Goal: Find specific page/section: Find specific page/section

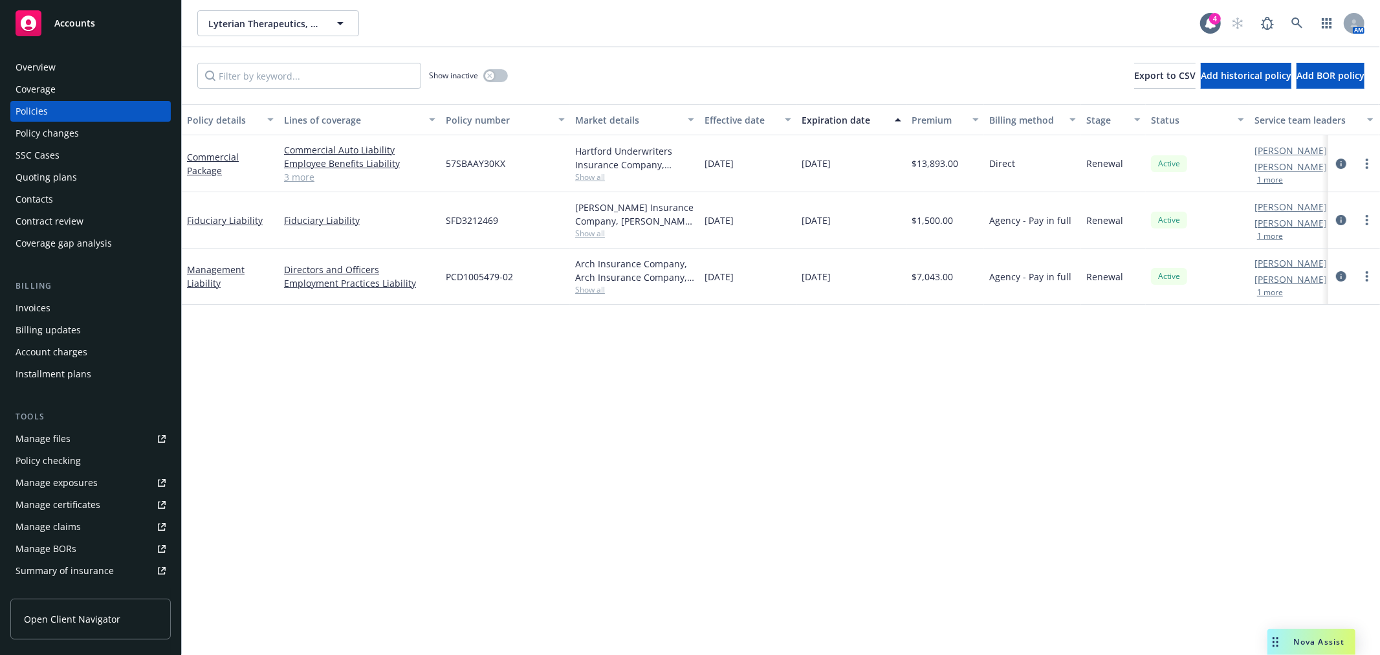
click at [1298, 17] on div "AM" at bounding box center [1294, 23] width 140 height 26
click at [1291, 23] on icon at bounding box center [1297, 23] width 12 height 12
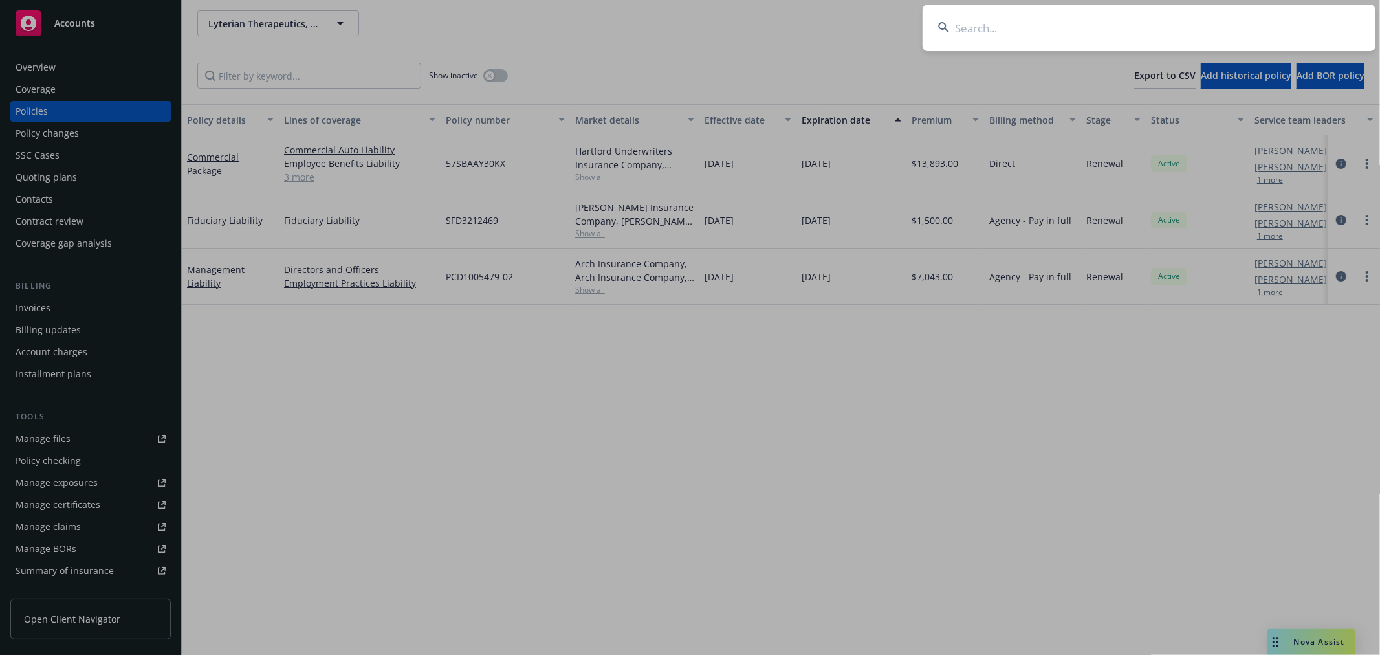
click at [1244, 34] on input at bounding box center [1148, 28] width 453 height 47
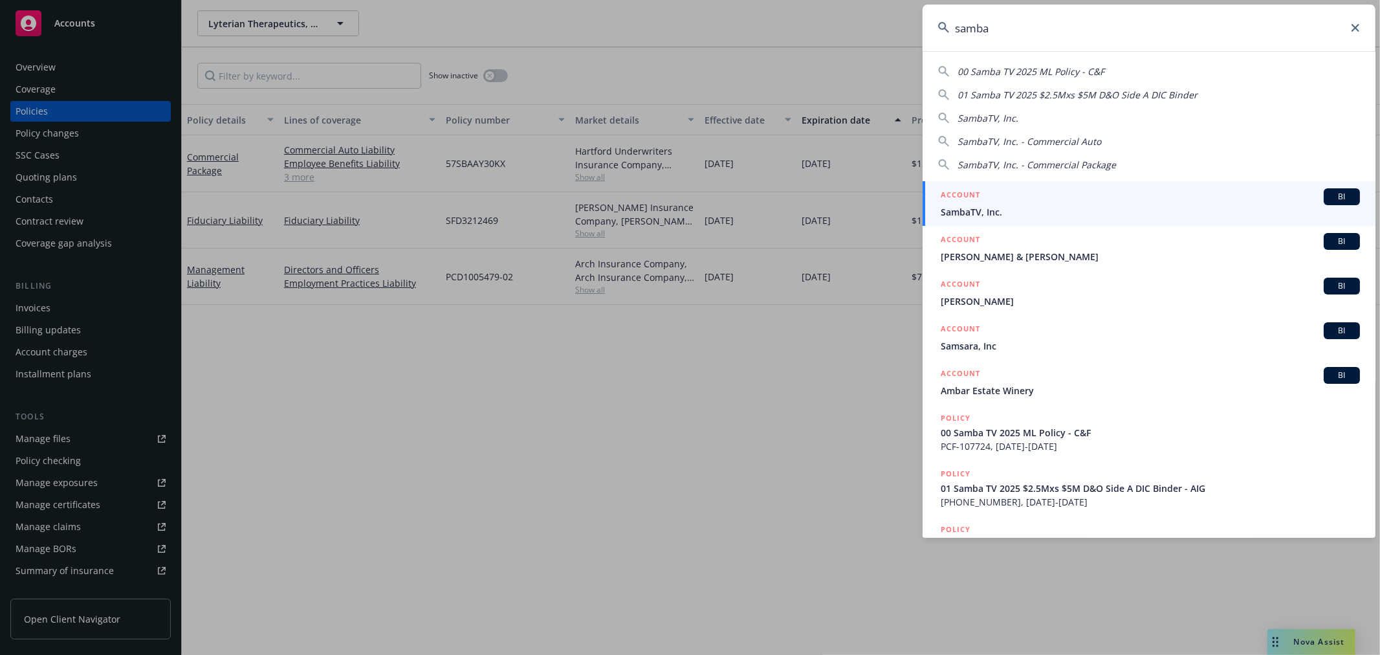
type input "samba"
click at [1133, 208] on span "SambaTV, Inc." at bounding box center [1149, 212] width 419 height 14
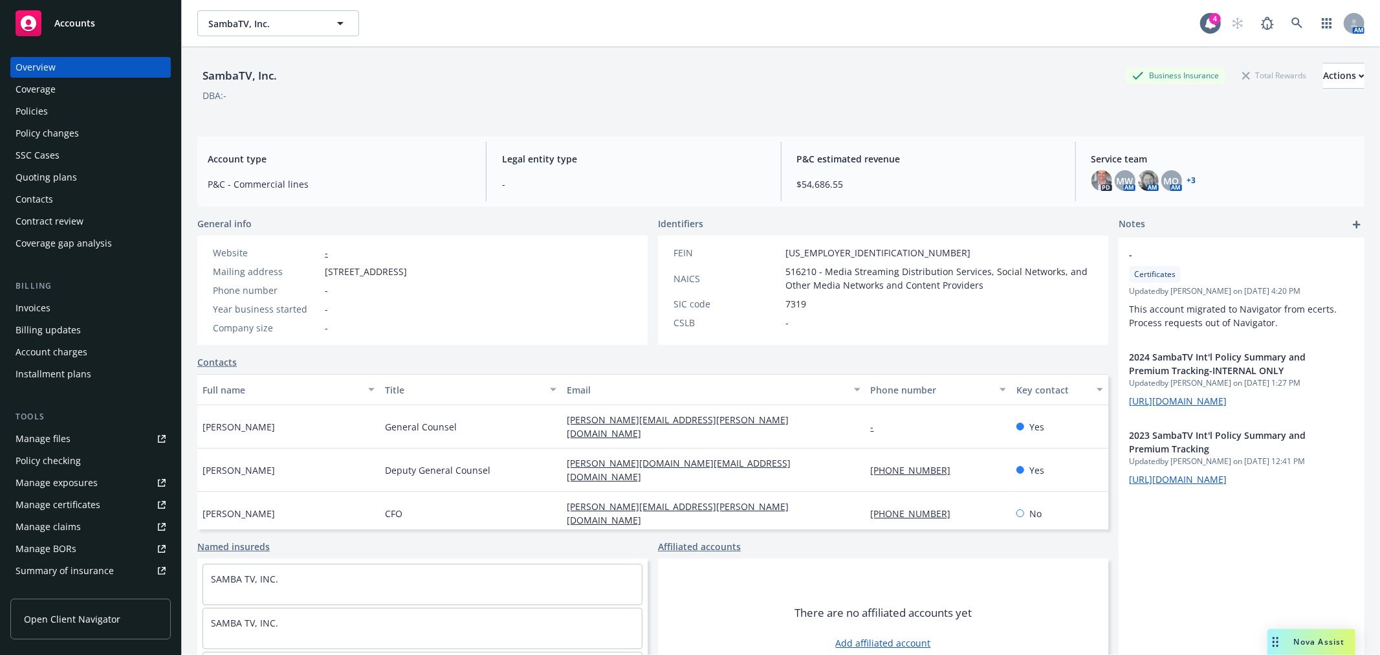
click at [24, 107] on div "Policies" at bounding box center [32, 111] width 32 height 21
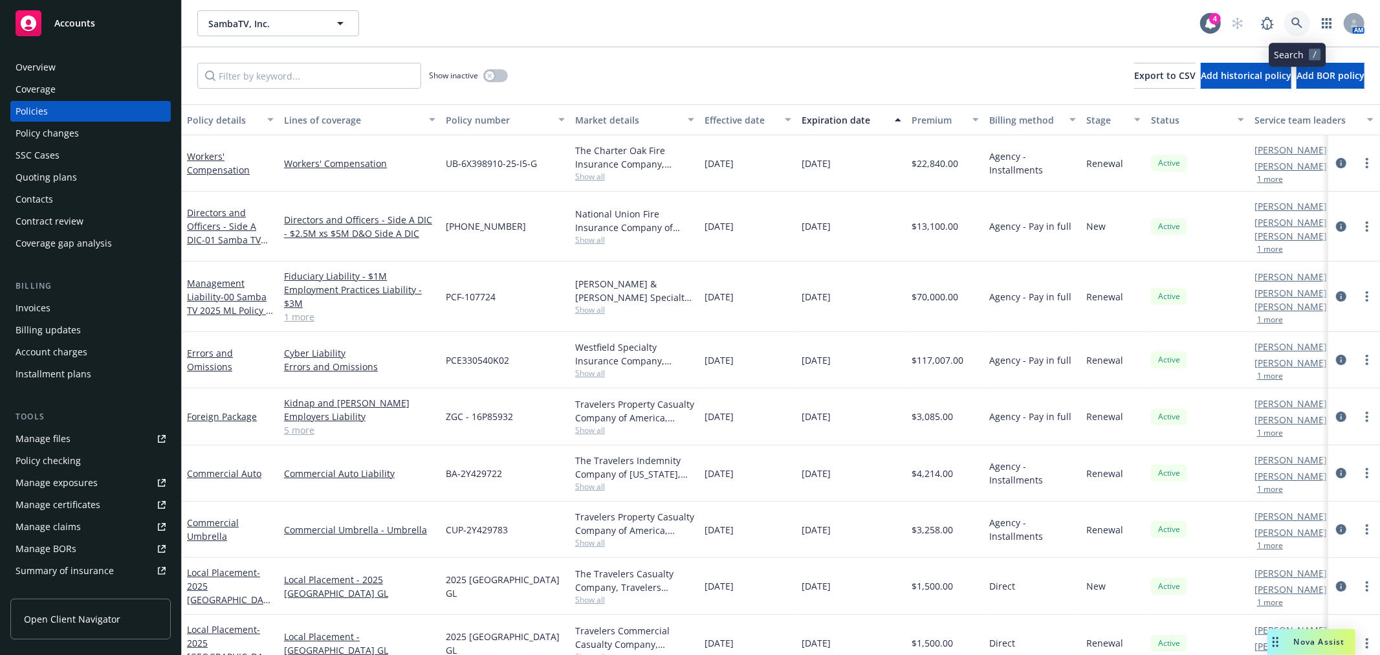
click at [1303, 23] on link at bounding box center [1297, 23] width 26 height 26
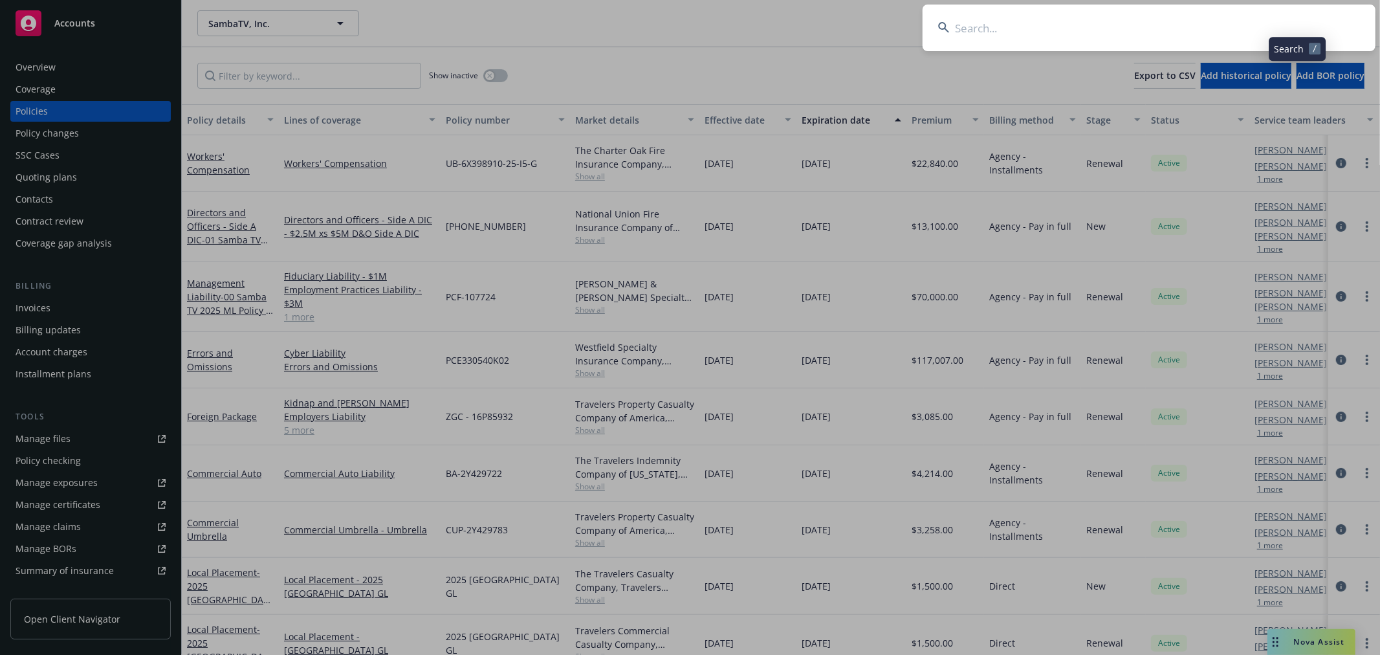
click at [1156, 10] on input at bounding box center [1148, 28] width 453 height 47
type input "globality"
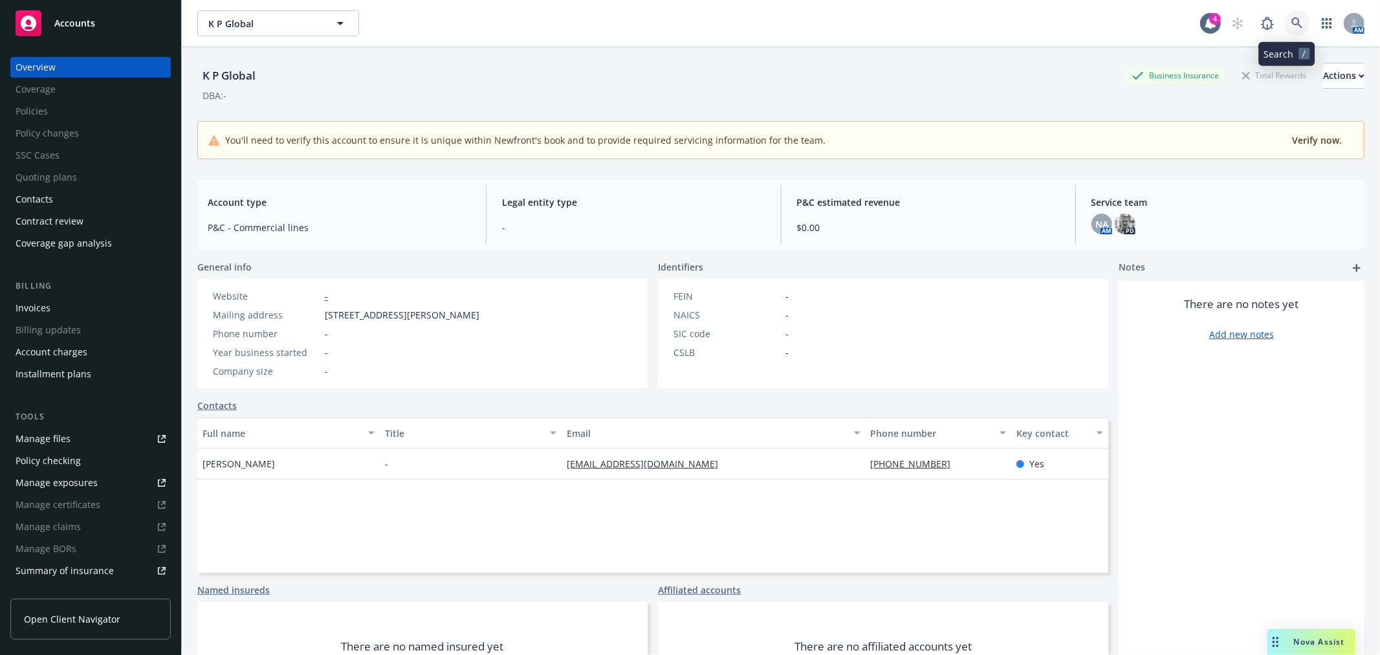
click at [1289, 28] on link at bounding box center [1297, 23] width 26 height 26
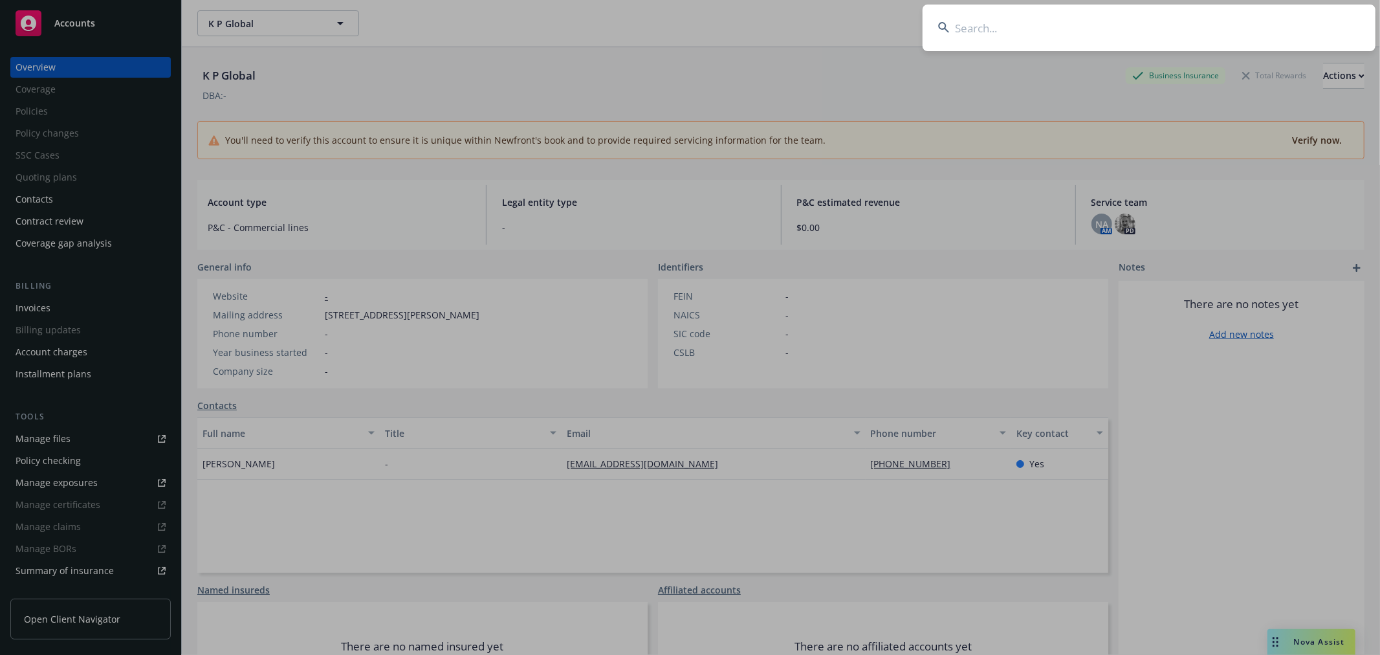
click at [1229, 36] on input at bounding box center [1148, 28] width 453 height 47
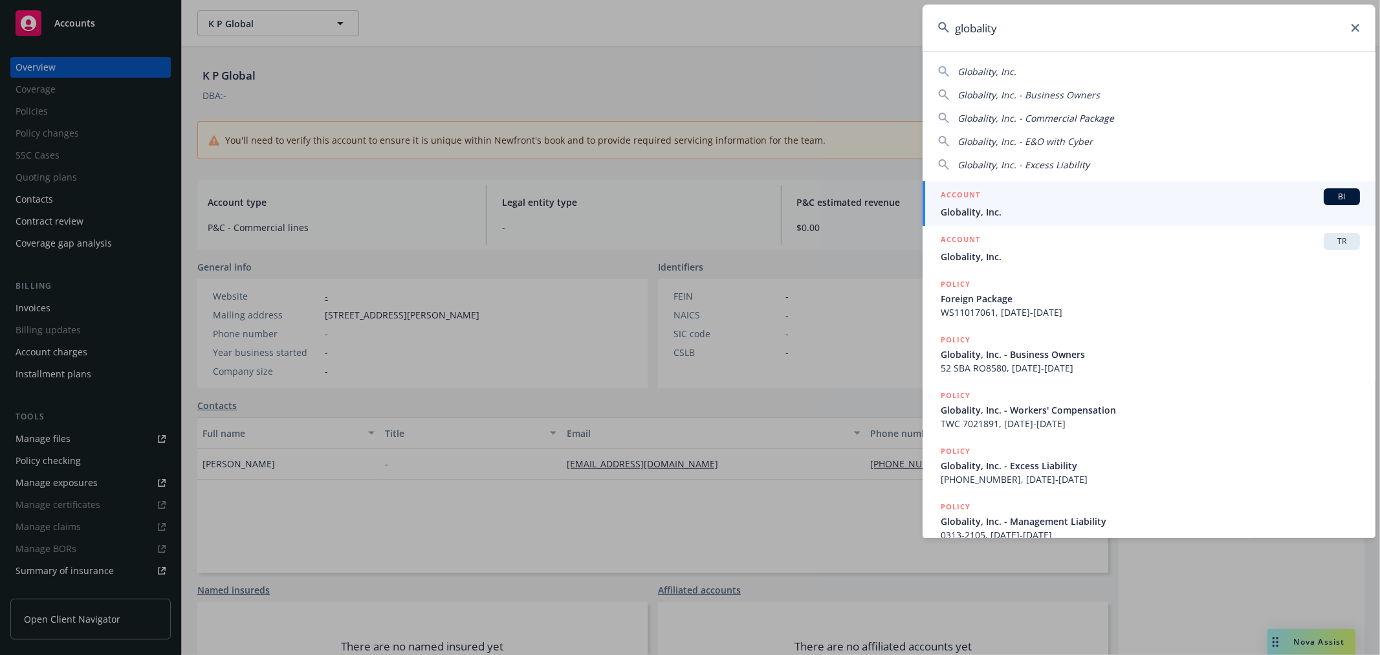
type input "globality"
click at [1077, 191] on div "ACCOUNT BI" at bounding box center [1149, 196] width 419 height 17
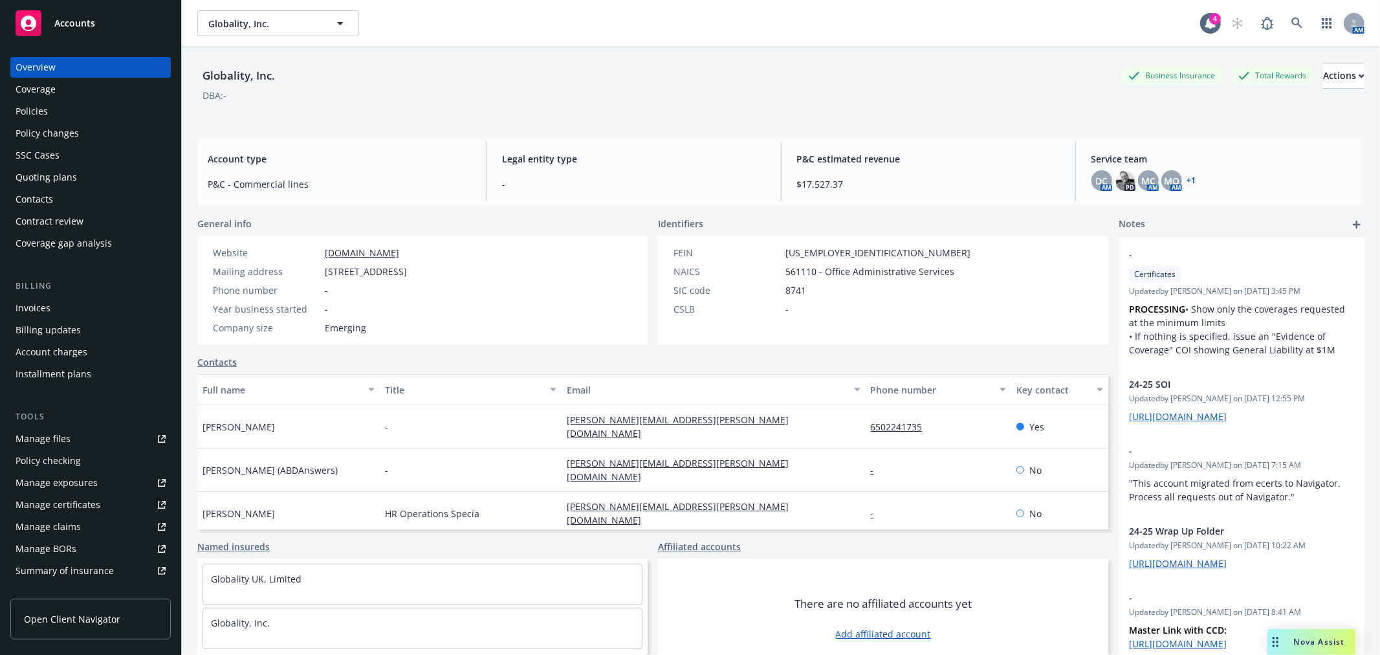
click at [43, 102] on div "Policies" at bounding box center [32, 111] width 32 height 21
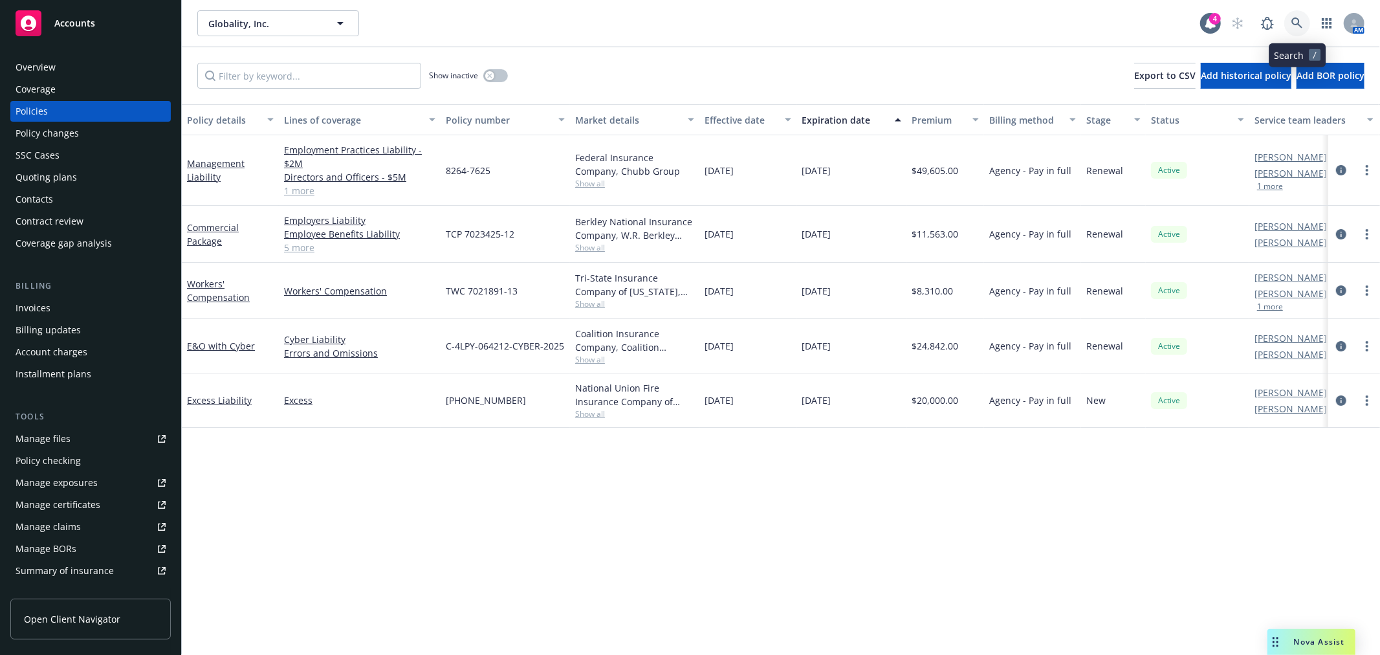
click at [1291, 17] on icon at bounding box center [1297, 23] width 12 height 12
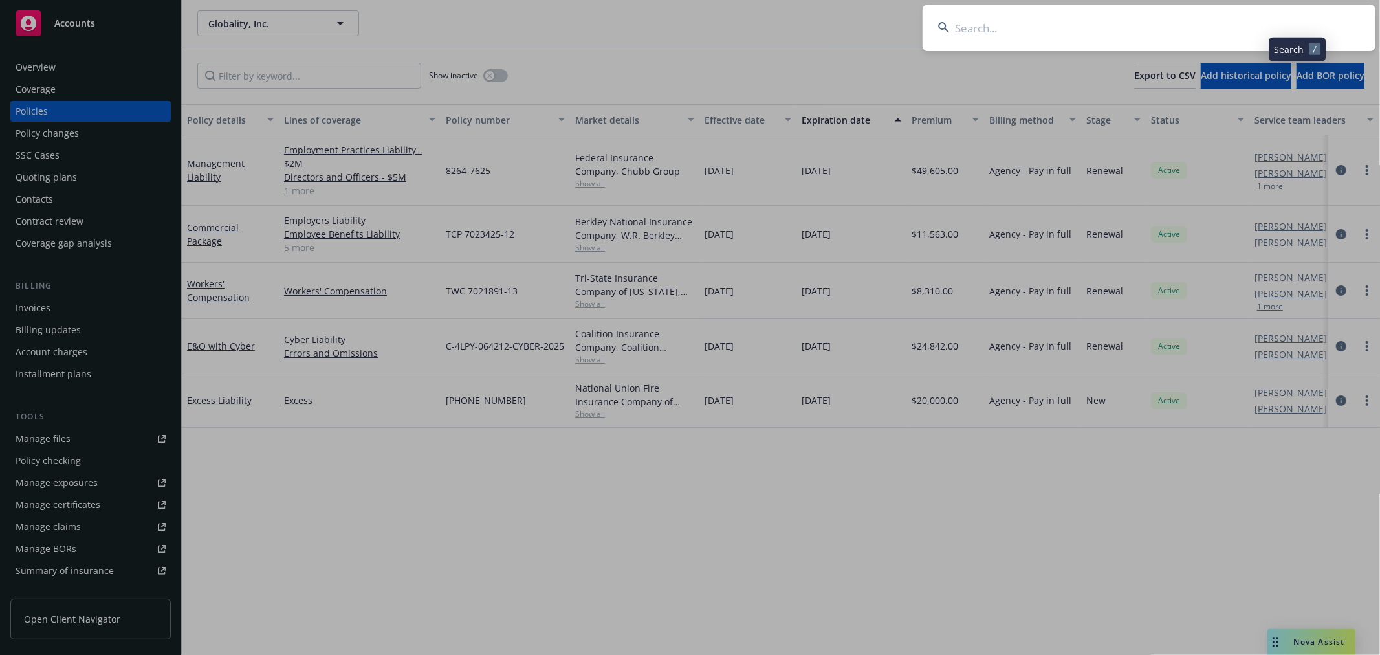
click at [1179, 46] on input at bounding box center [1148, 28] width 453 height 47
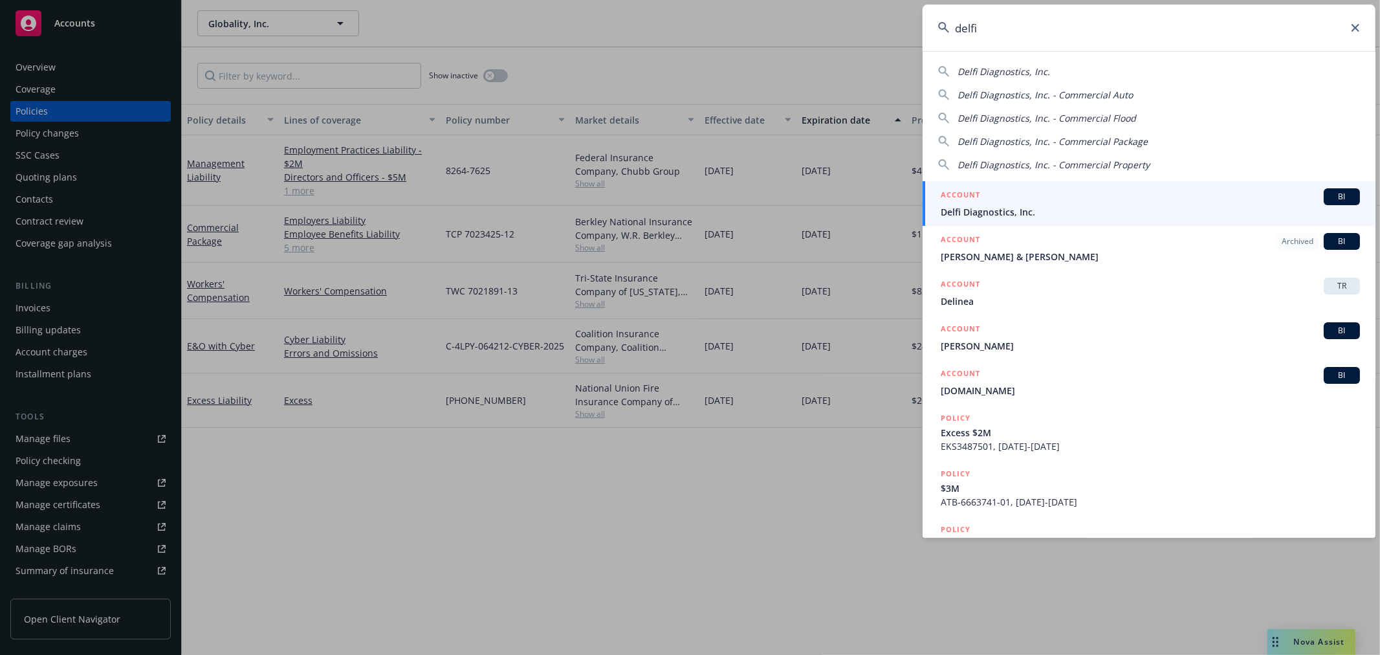
type input "delfi"
click at [1082, 211] on span "Delfi Diagnostics, Inc." at bounding box center [1149, 212] width 419 height 14
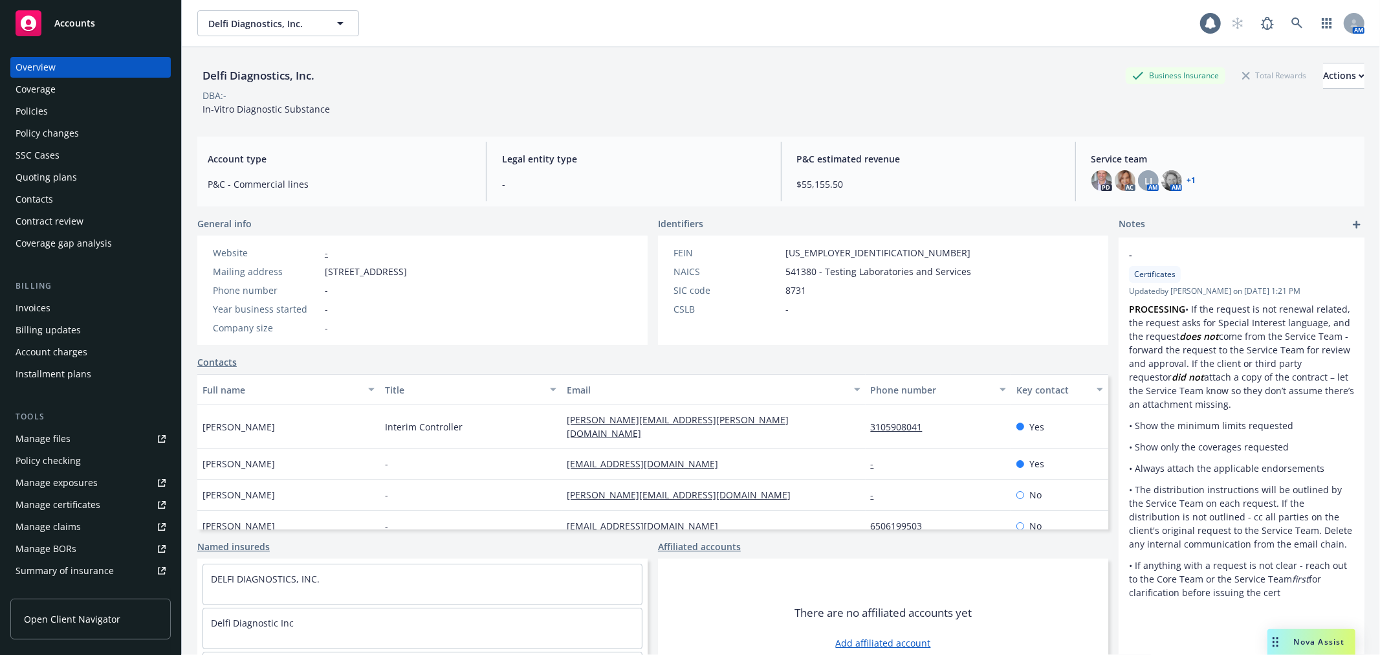
click at [27, 107] on div "Policies" at bounding box center [32, 111] width 32 height 21
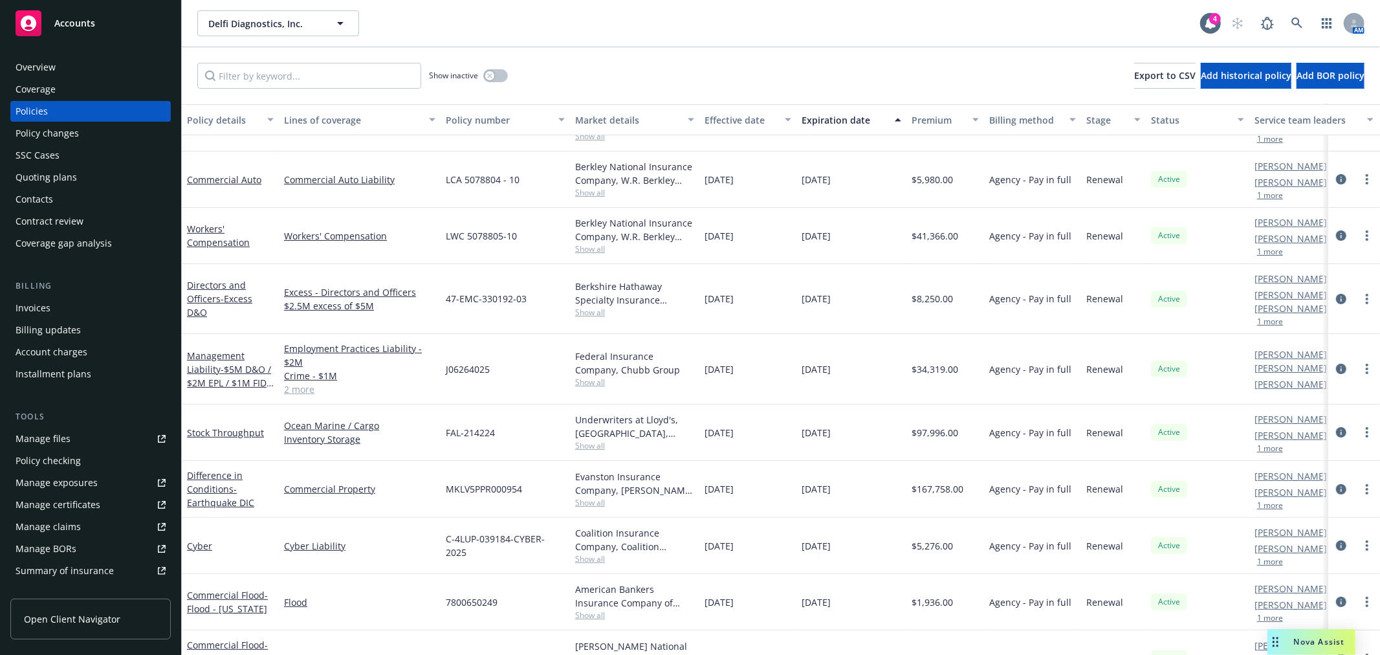
scroll to position [175, 0]
